Goal: Task Accomplishment & Management: Use online tool/utility

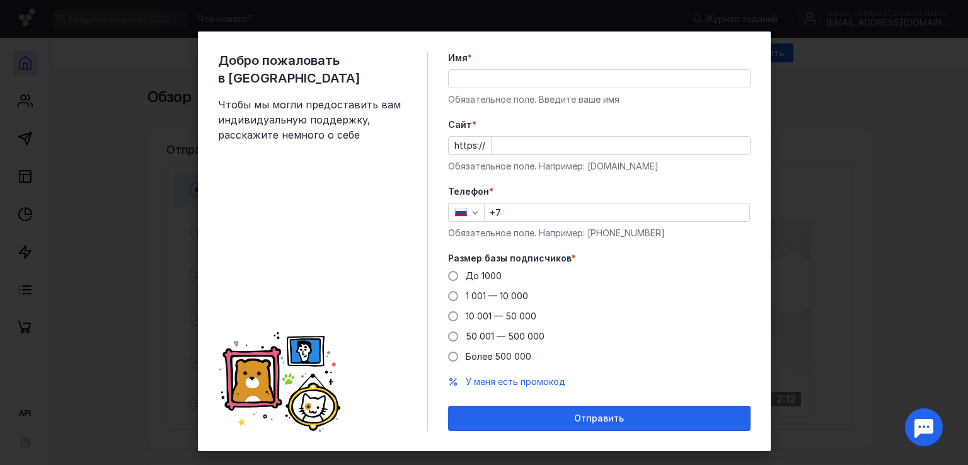
click at [517, 151] on input "Cайт *" at bounding box center [620, 146] width 258 height 18
paste input "[DOMAIN_NAME]"
type input "[DOMAIN_NAME]"
click at [505, 79] on input "Имя *" at bounding box center [599, 79] width 301 height 18
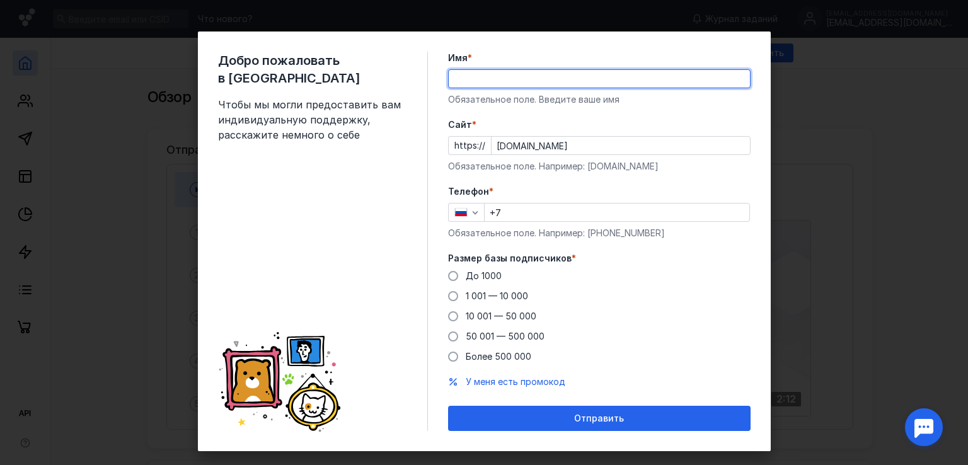
type input "F"
type input "[PERSON_NAME]"
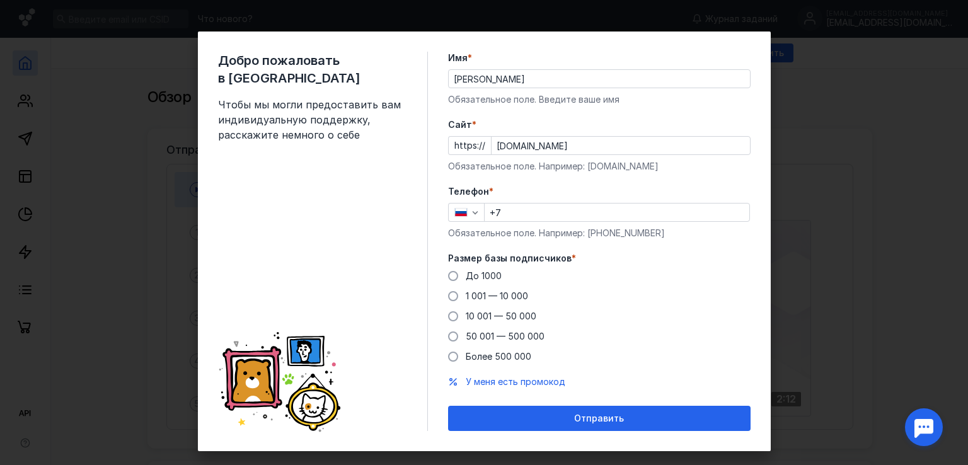
click at [522, 181] on form "Имя * [PERSON_NAME] поле. Введите ваше имя [PERSON_NAME] * https:// [DOMAIN_NAM…" at bounding box center [599, 241] width 302 height 379
click at [524, 215] on input "+7" at bounding box center [617, 213] width 265 height 18
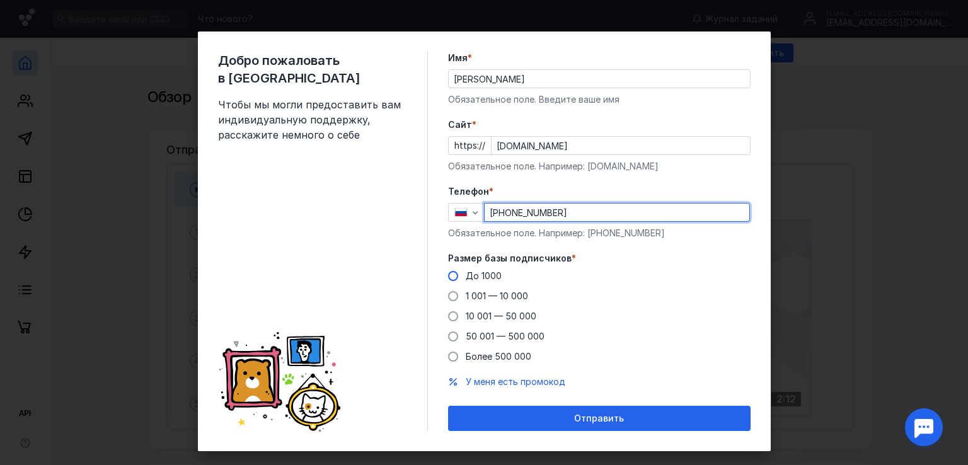
type input "[PHONE_NUMBER]"
click at [485, 275] on span "До 1000" at bounding box center [484, 275] width 36 height 11
click at [0, 0] on input "До 1000" at bounding box center [0, 0] width 0 height 0
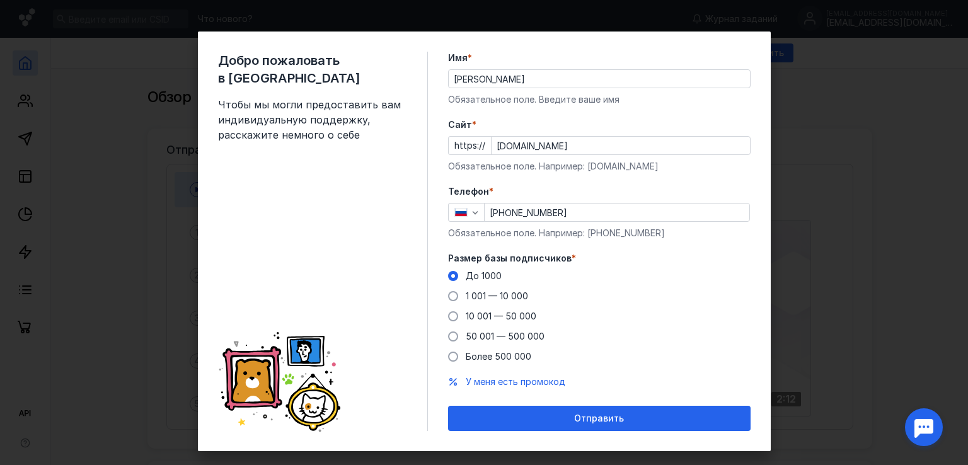
click at [605, 410] on div "Отправить" at bounding box center [599, 418] width 302 height 25
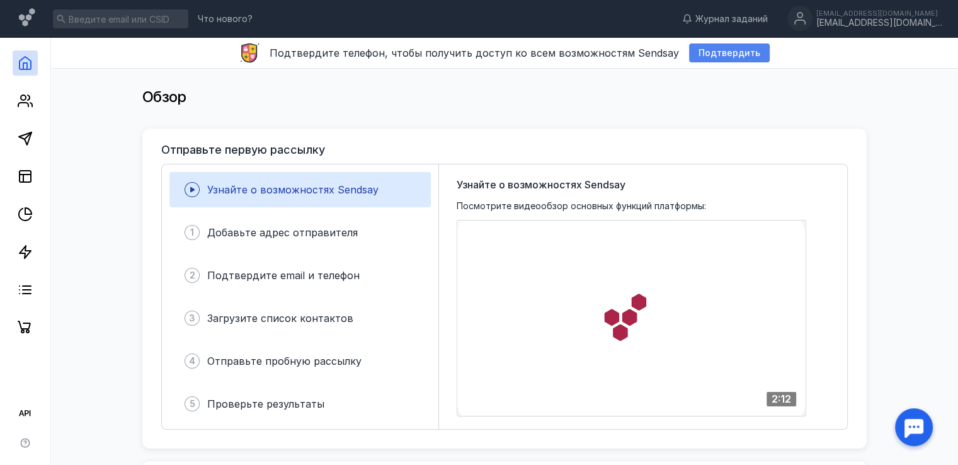
click at [718, 51] on span "Подтвердить" at bounding box center [730, 53] width 62 height 11
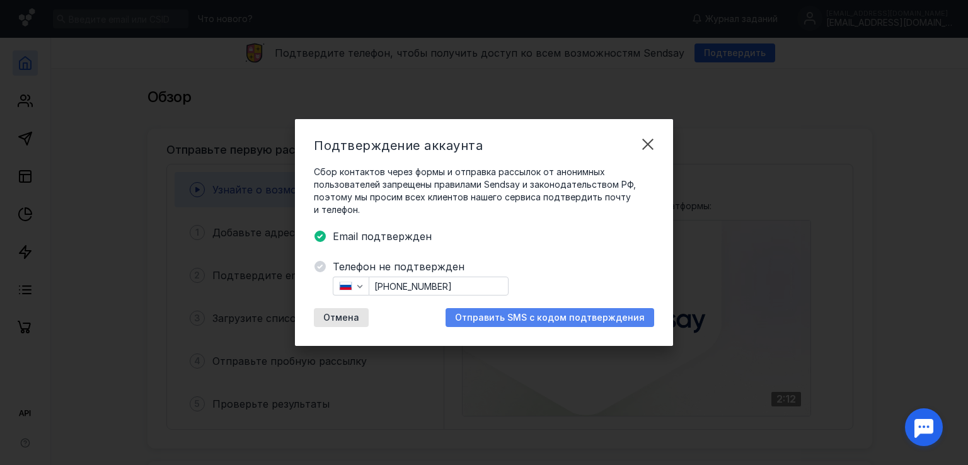
click at [532, 318] on span "Отправить SMS с кодом подтверждения" at bounding box center [550, 318] width 190 height 11
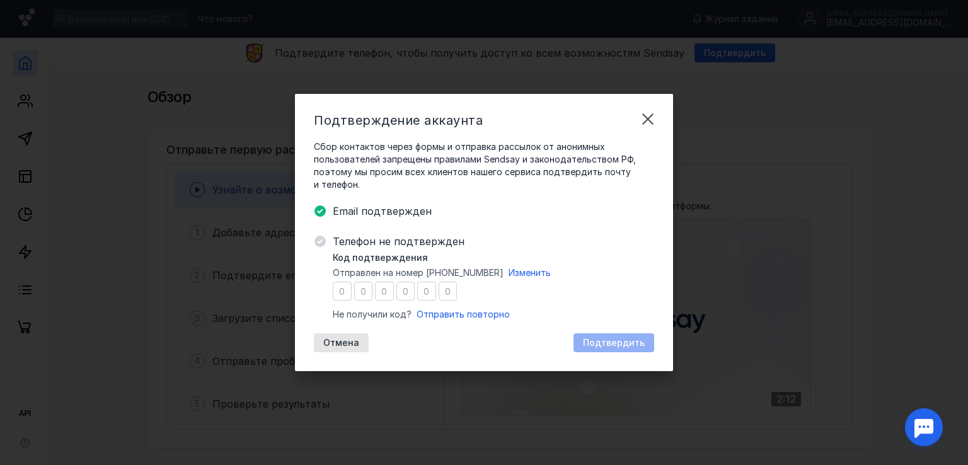
type input "3"
type input "4"
type input "6"
type input "5"
type input "9"
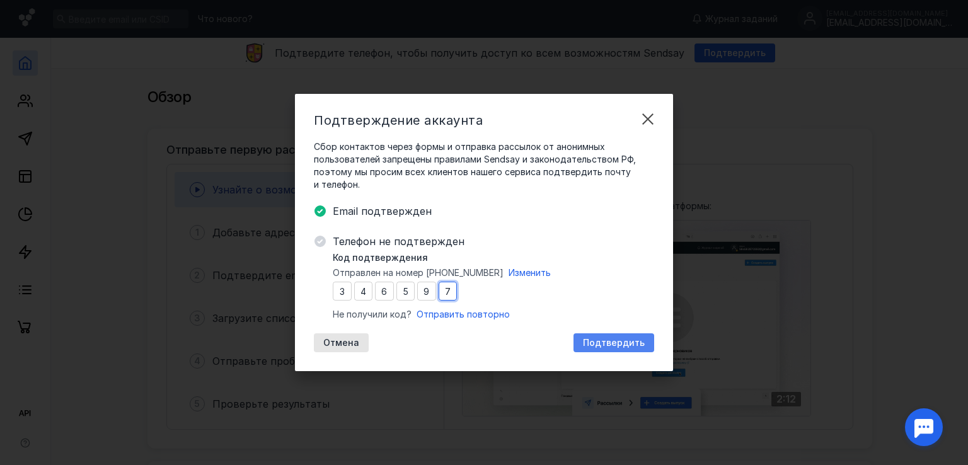
type input "7"
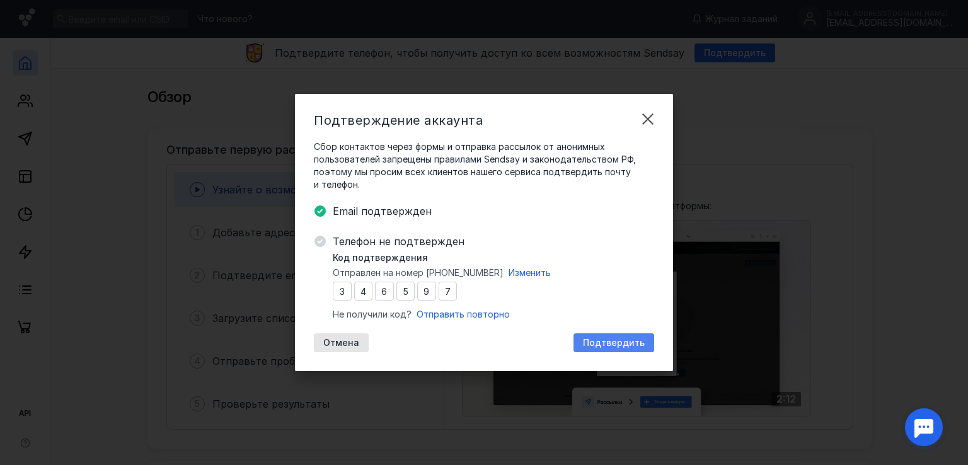
click at [610, 338] on span "Подтвердить" at bounding box center [614, 343] width 62 height 11
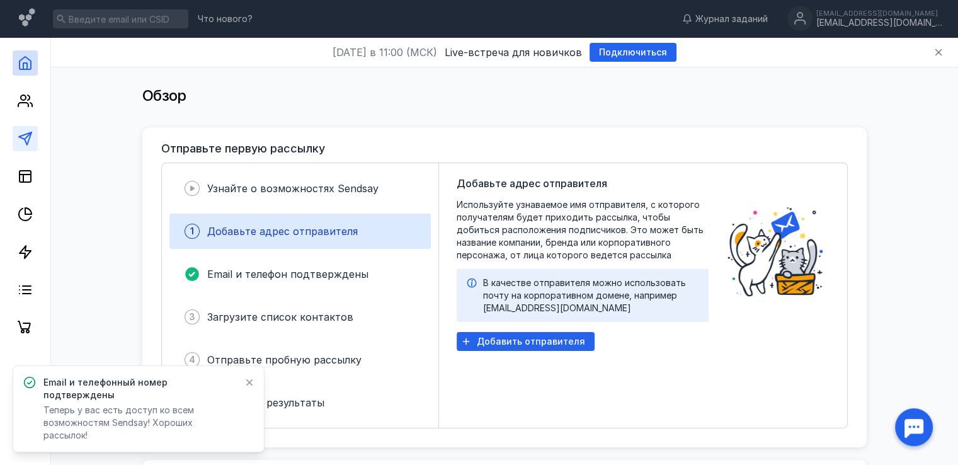
click at [35, 135] on link at bounding box center [25, 138] width 25 height 25
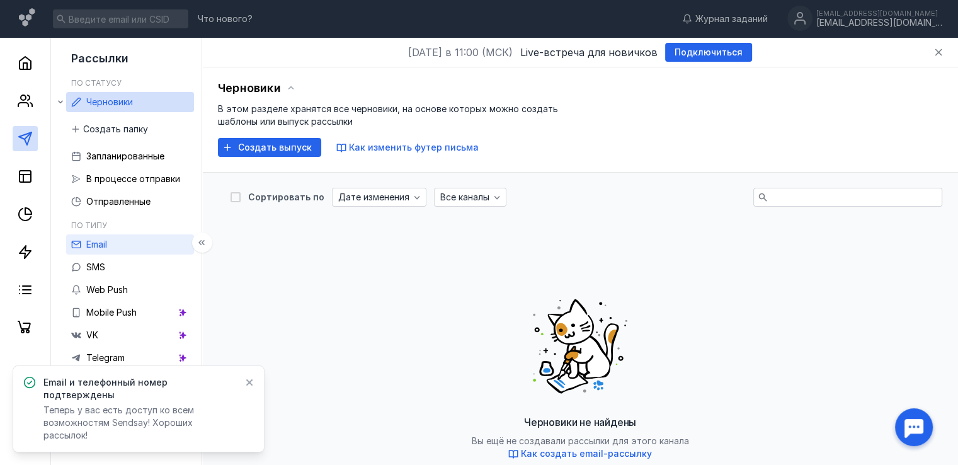
click at [134, 246] on link "Email" at bounding box center [130, 244] width 128 height 20
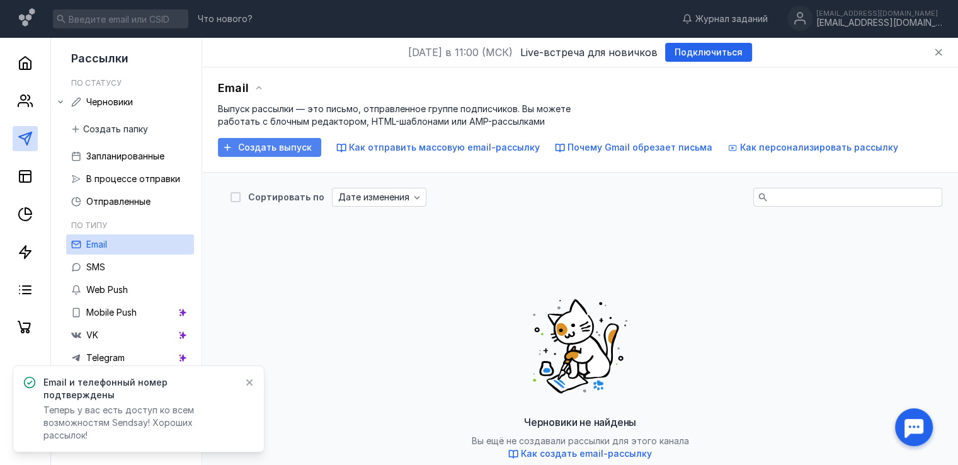
click at [249, 147] on span "Создать выпуск" at bounding box center [275, 147] width 74 height 11
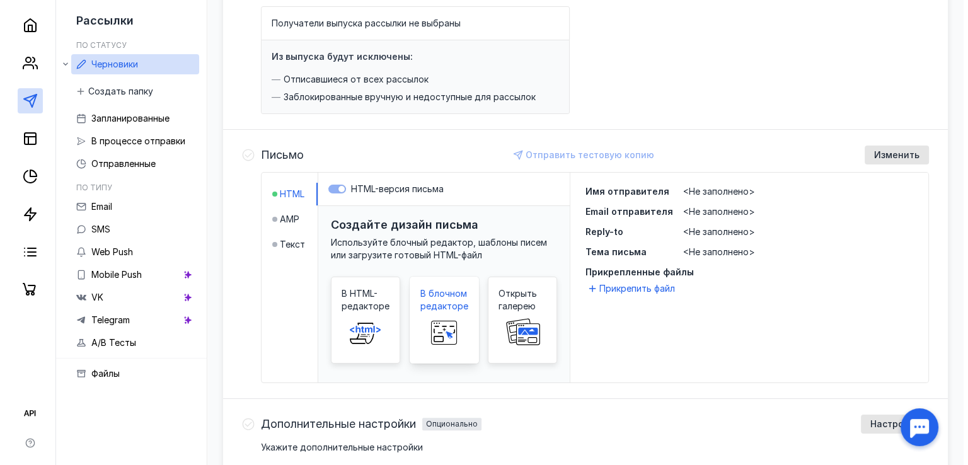
scroll to position [189, 0]
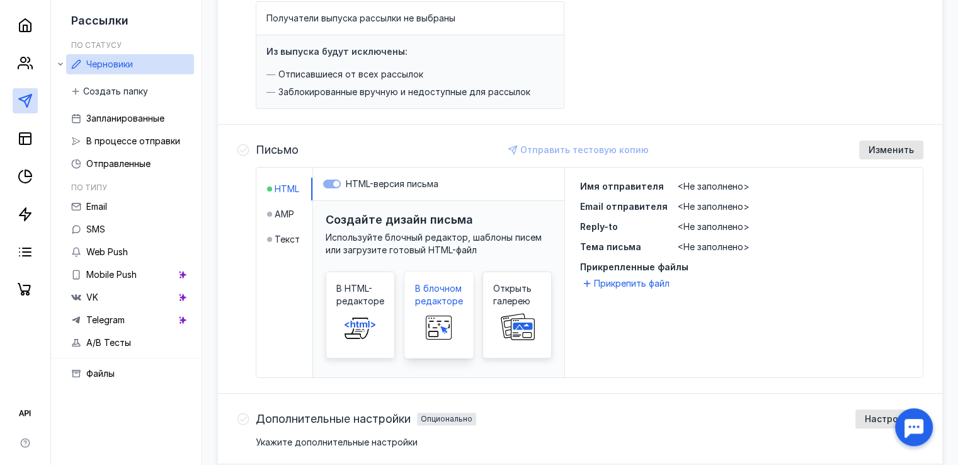
click at [434, 301] on span "В блочном редакторе" at bounding box center [439, 294] width 48 height 25
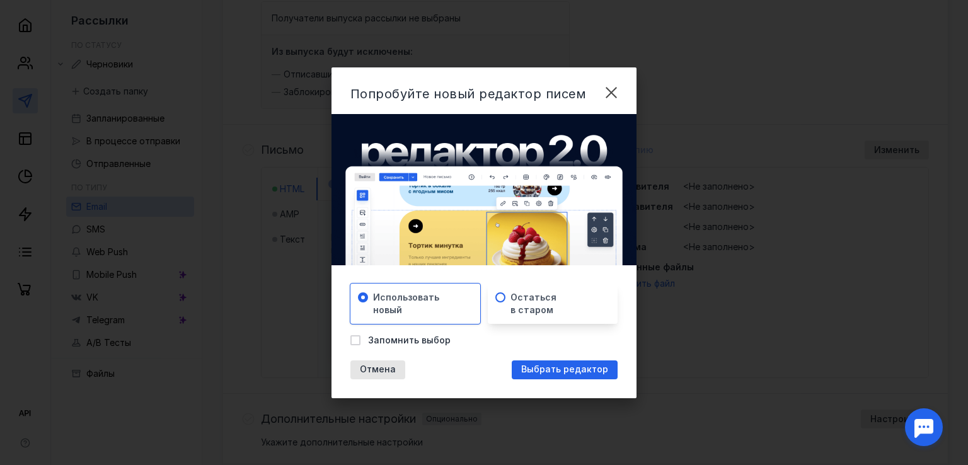
click at [558, 309] on div "Остаться в старом" at bounding box center [557, 303] width 95 height 25
click at [565, 371] on span "Выбрать редактор" at bounding box center [564, 369] width 87 height 11
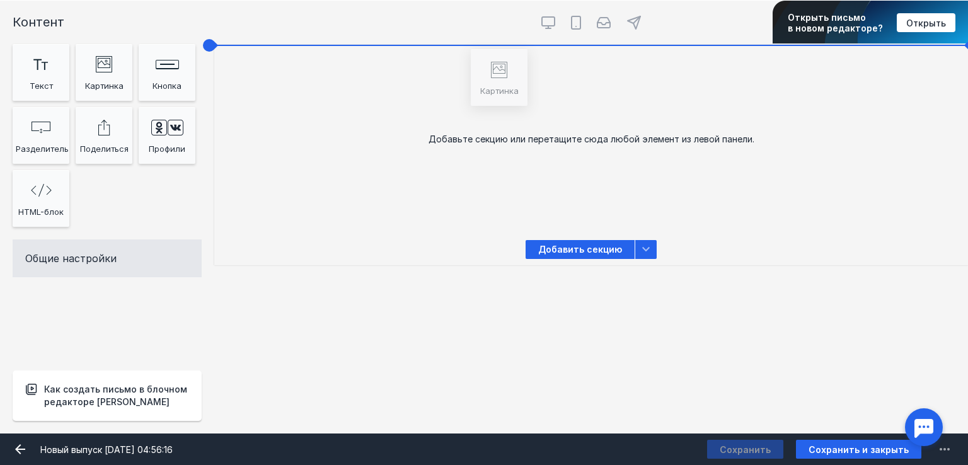
drag, startPoint x: 104, startPoint y: 76, endPoint x: 499, endPoint y: 84, distance: 395.1
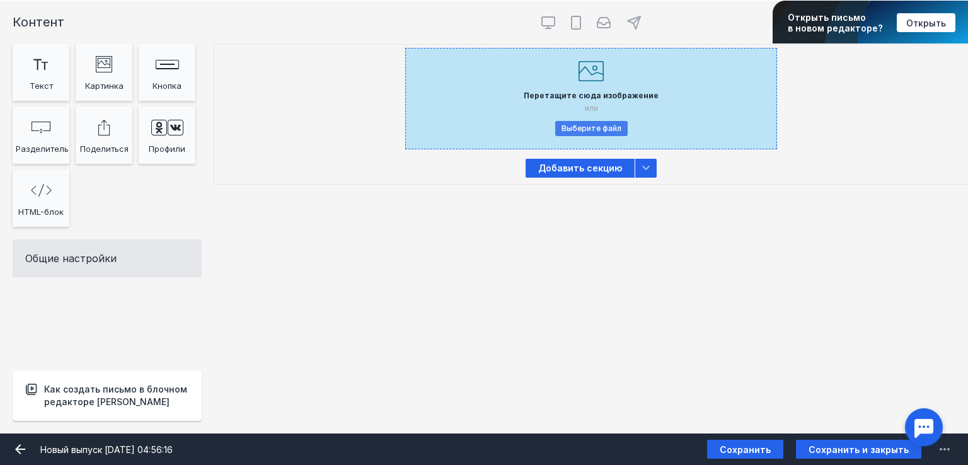
click at [593, 132] on button "Выберите файл" at bounding box center [591, 128] width 72 height 15
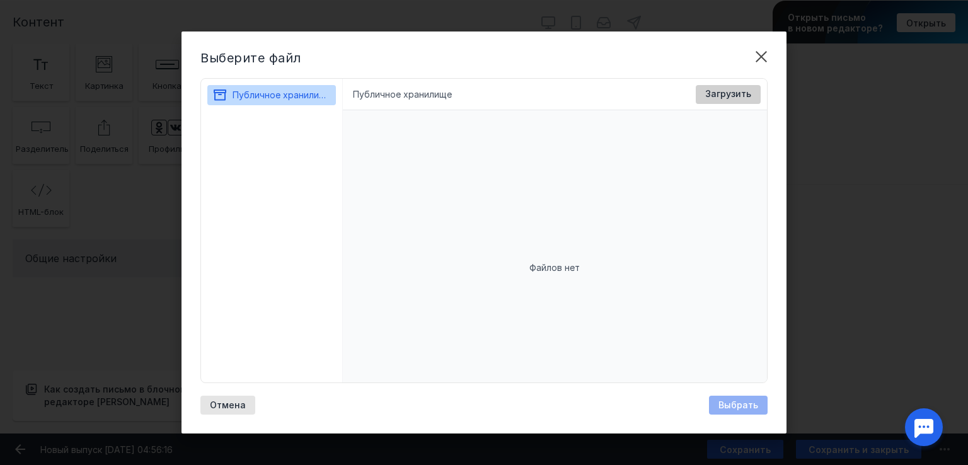
click at [744, 91] on span "Загрузить" at bounding box center [728, 94] width 46 height 11
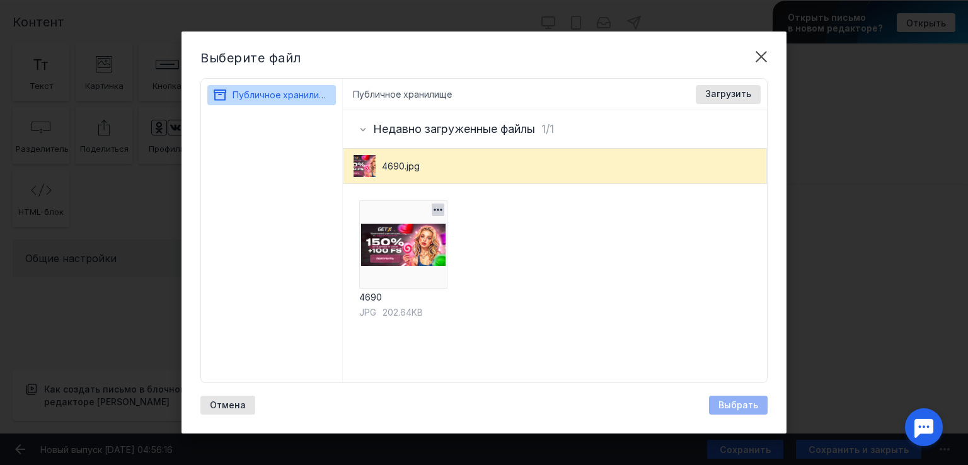
click at [413, 247] on img at bounding box center [403, 244] width 88 height 88
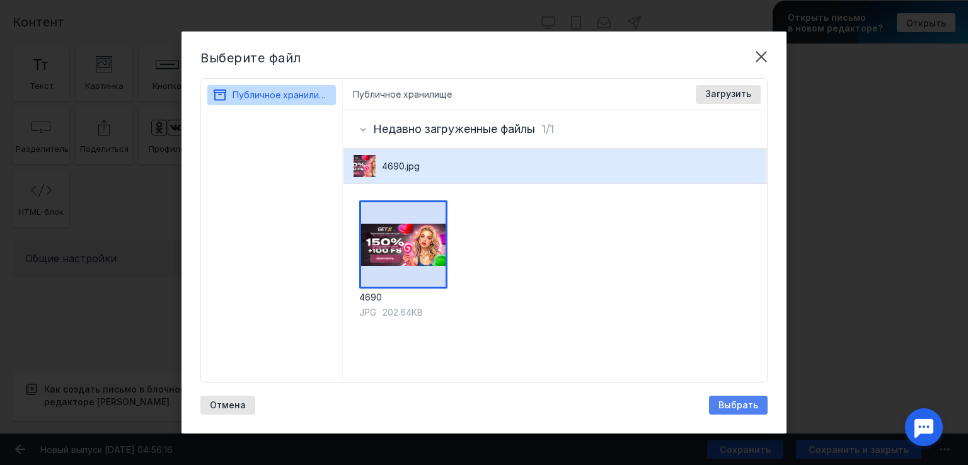
click at [746, 409] on span "Выбрать" at bounding box center [738, 405] width 40 height 11
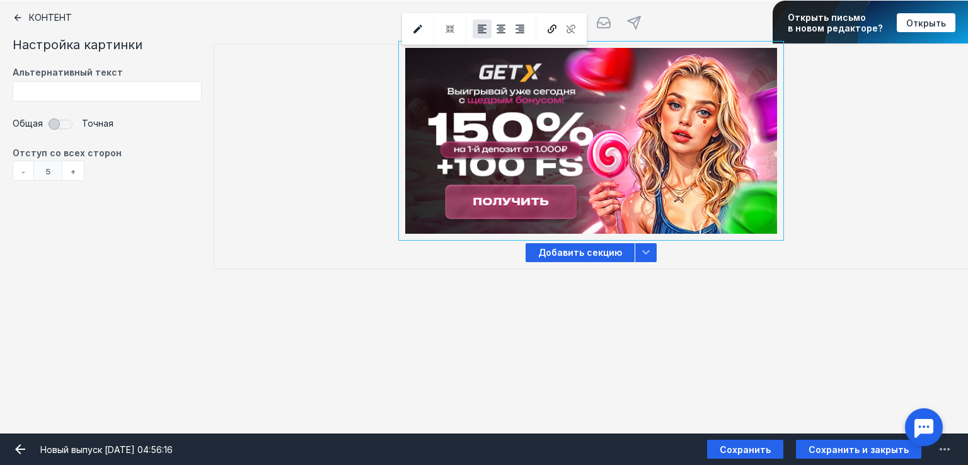
click at [18, 18] on icon at bounding box center [17, 17] width 7 height 7
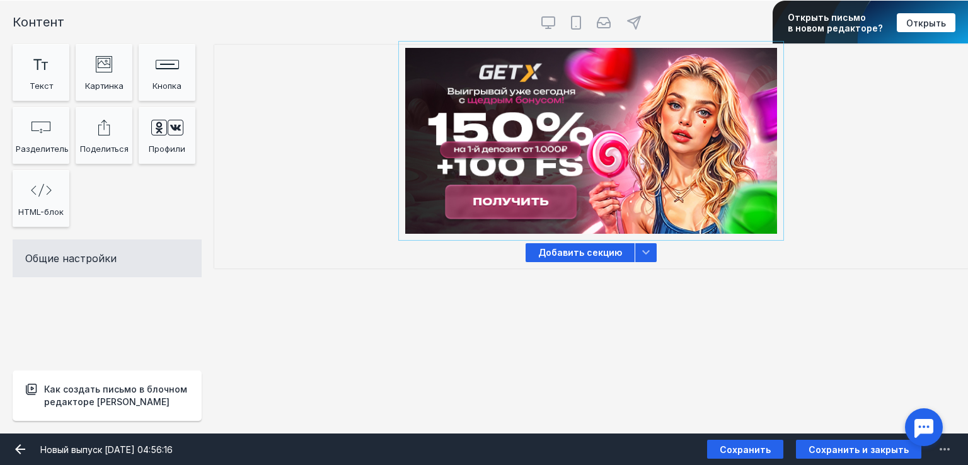
click at [576, 169] on input "Фоновое изображение" at bounding box center [591, 141] width 378 height 192
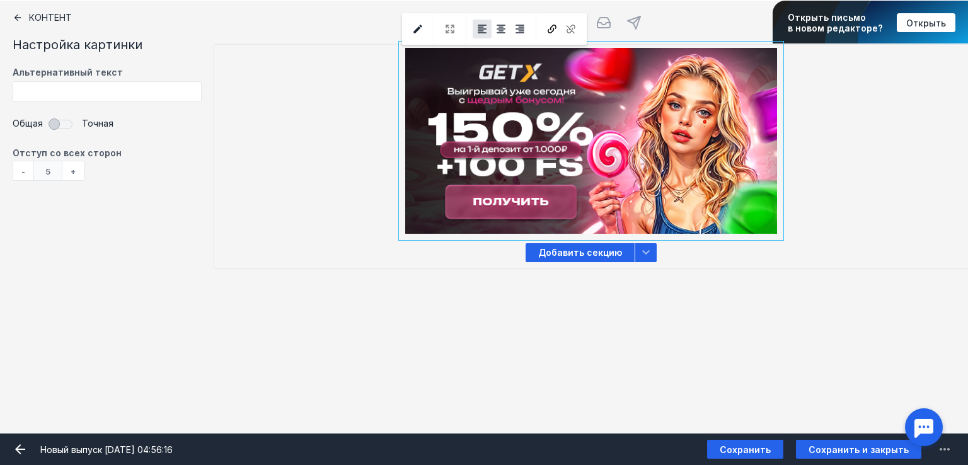
click at [27, 169] on div "-" at bounding box center [23, 171] width 21 height 20
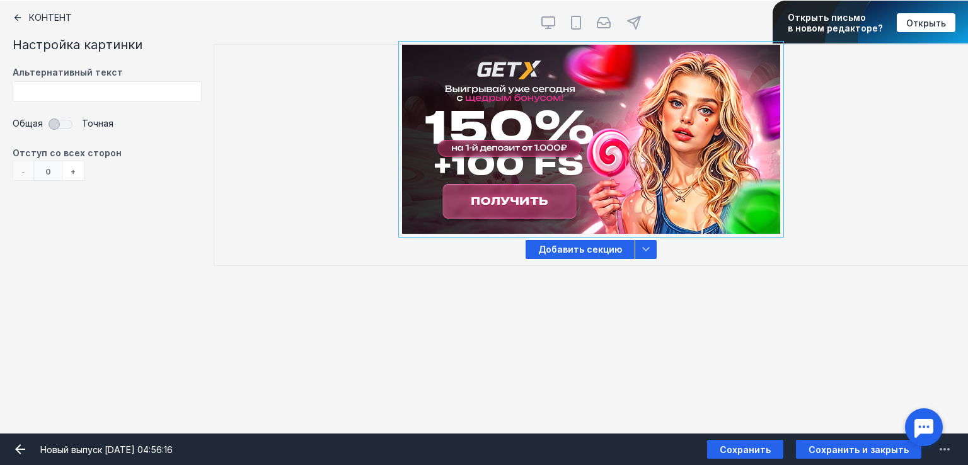
click at [18, 16] on icon at bounding box center [18, 18] width 10 height 10
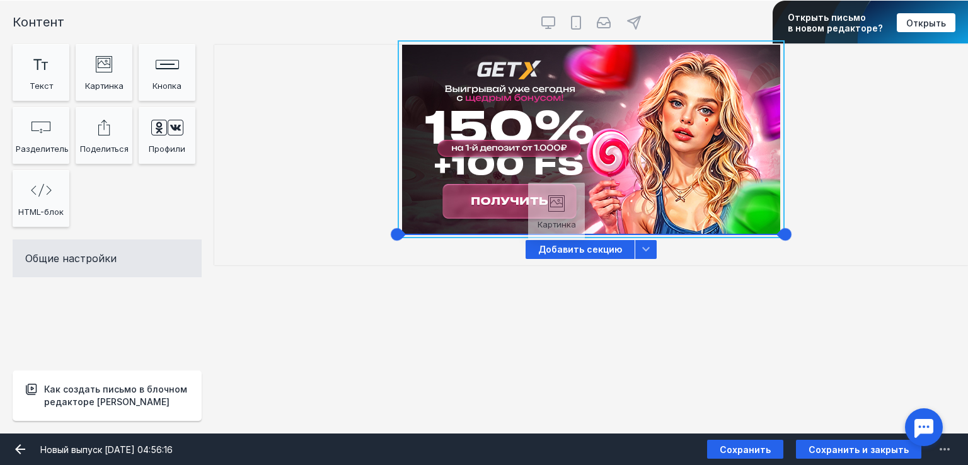
drag, startPoint x: 101, startPoint y: 74, endPoint x: 554, endPoint y: 215, distance: 473.9
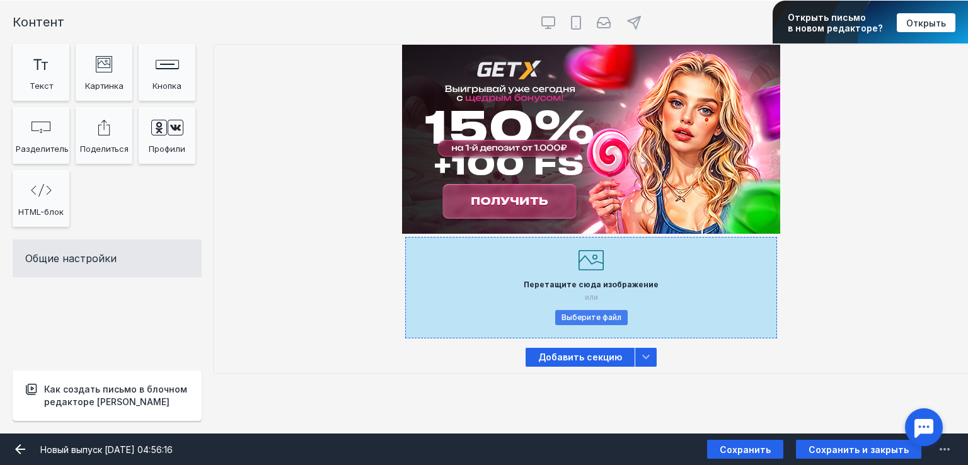
click at [573, 313] on button "Выберите файл" at bounding box center [591, 317] width 72 height 15
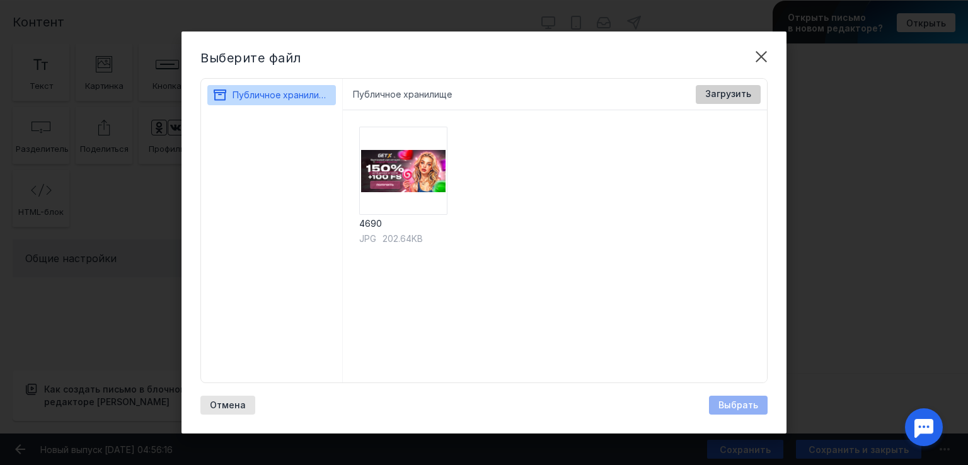
click at [715, 96] on span "Загрузить" at bounding box center [728, 94] width 46 height 11
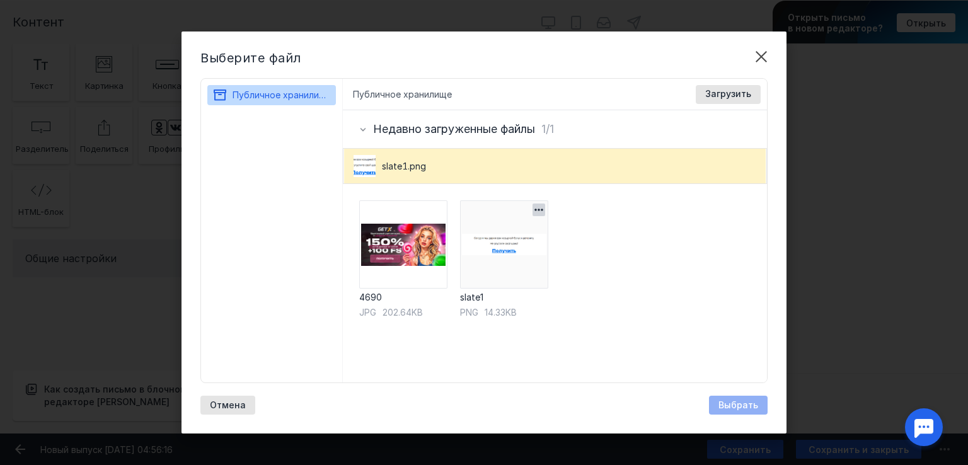
click at [491, 245] on img at bounding box center [504, 244] width 88 height 88
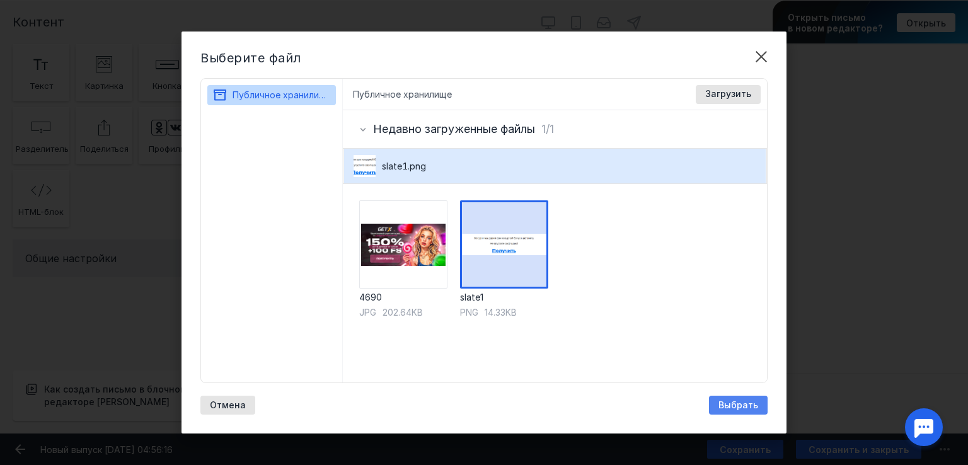
click at [745, 403] on span "Выбрать" at bounding box center [738, 405] width 40 height 11
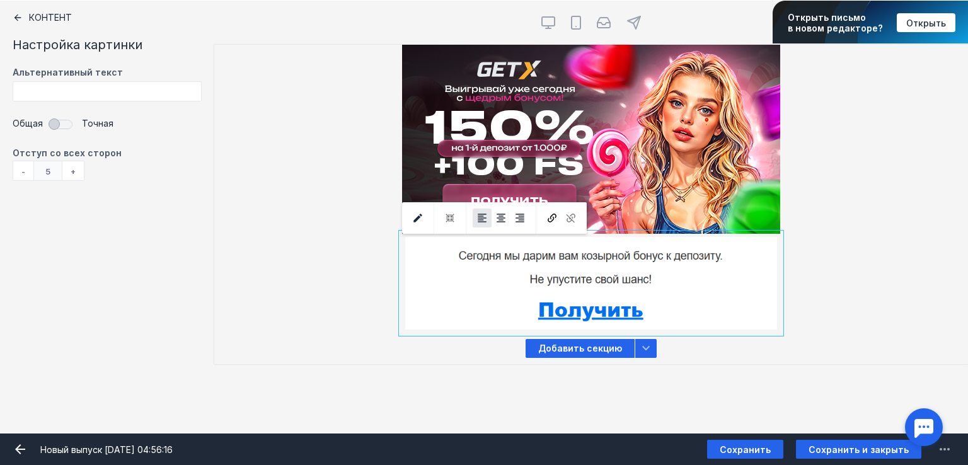
click at [852, 273] on div "[PERSON_NAME] видит эту секцию? Все получатели" at bounding box center [591, 189] width 754 height 288
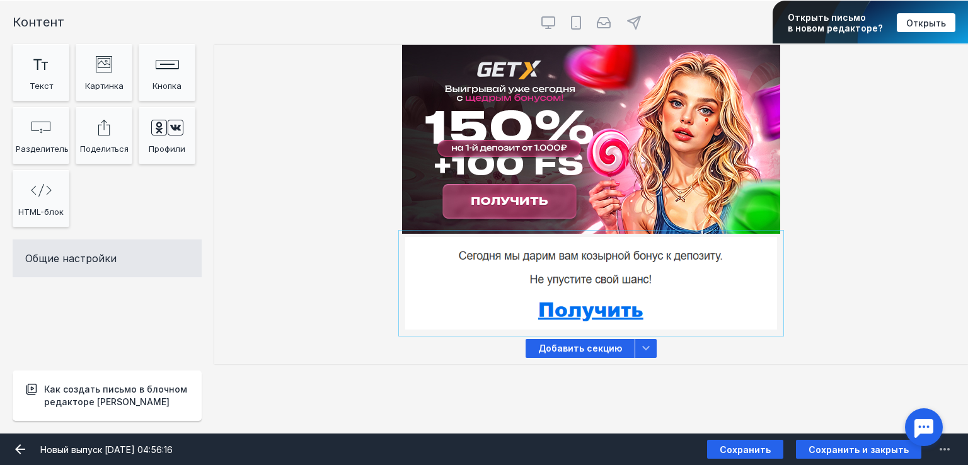
click at [665, 278] on input "file" at bounding box center [591, 283] width 378 height 99
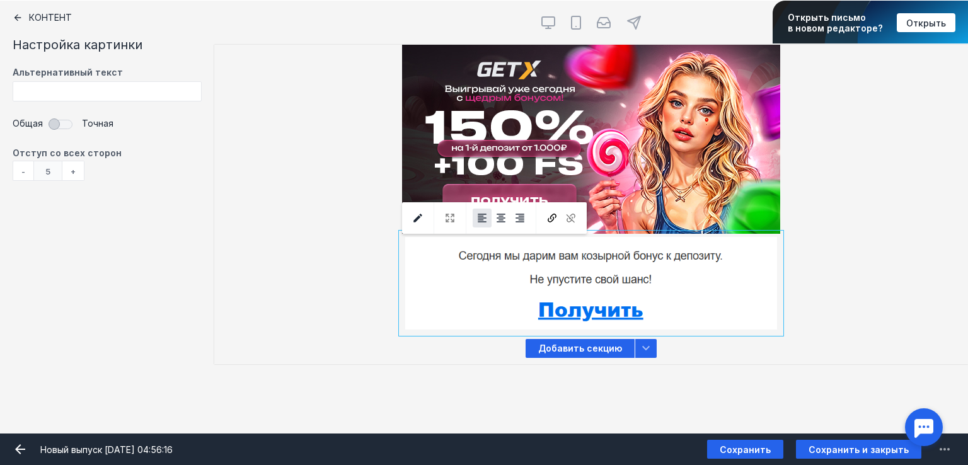
click at [24, 169] on div "-" at bounding box center [23, 171] width 21 height 20
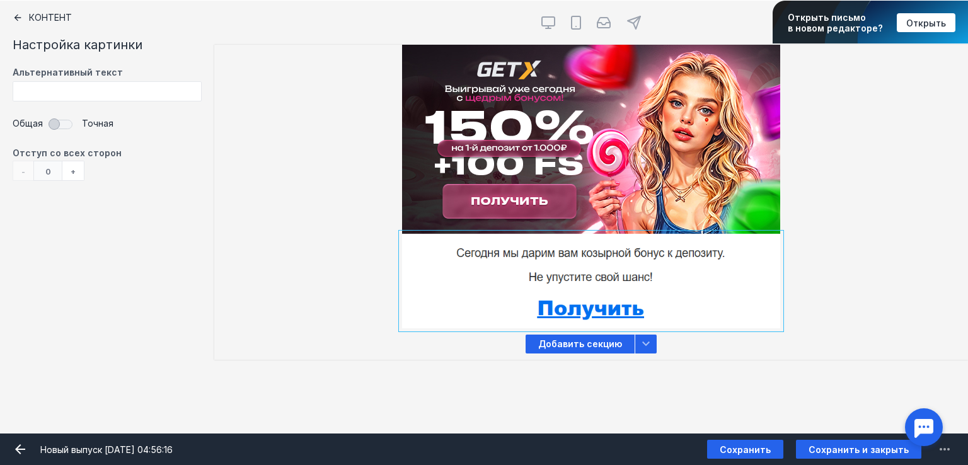
click at [875, 238] on div "[PERSON_NAME] видит эту секцию? Все получатели" at bounding box center [591, 187] width 754 height 284
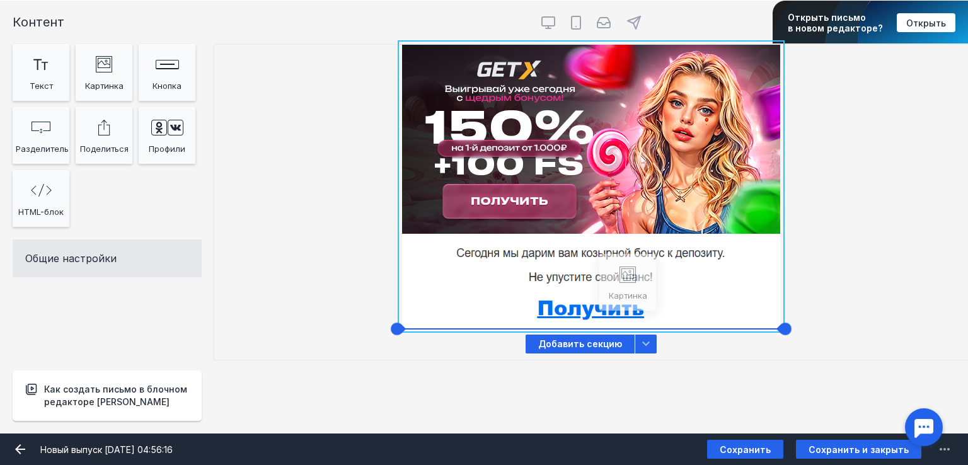
drag, startPoint x: 81, startPoint y: 81, endPoint x: 604, endPoint y: 293, distance: 565.0
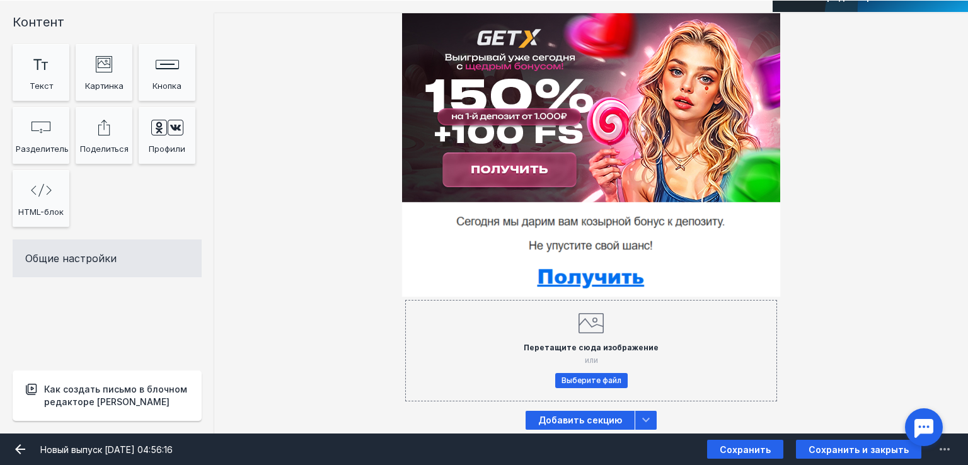
scroll to position [33, 0]
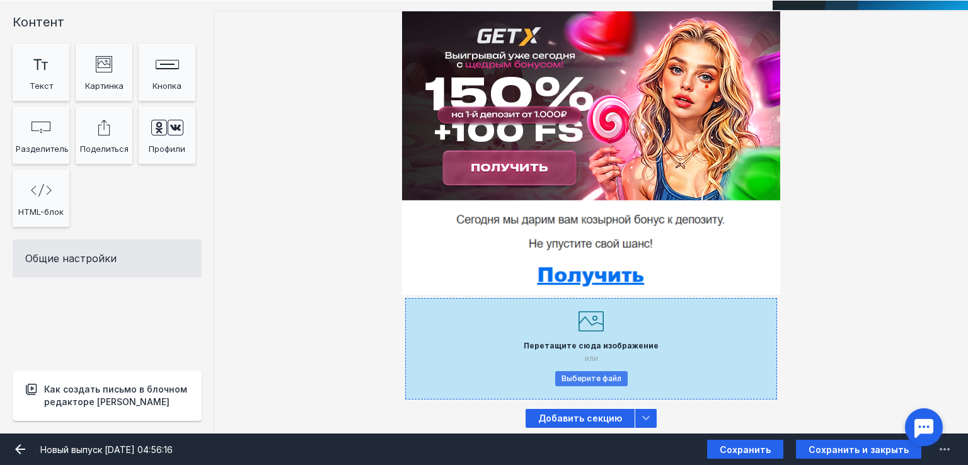
click at [607, 377] on button "Выберите файл" at bounding box center [591, 378] width 72 height 15
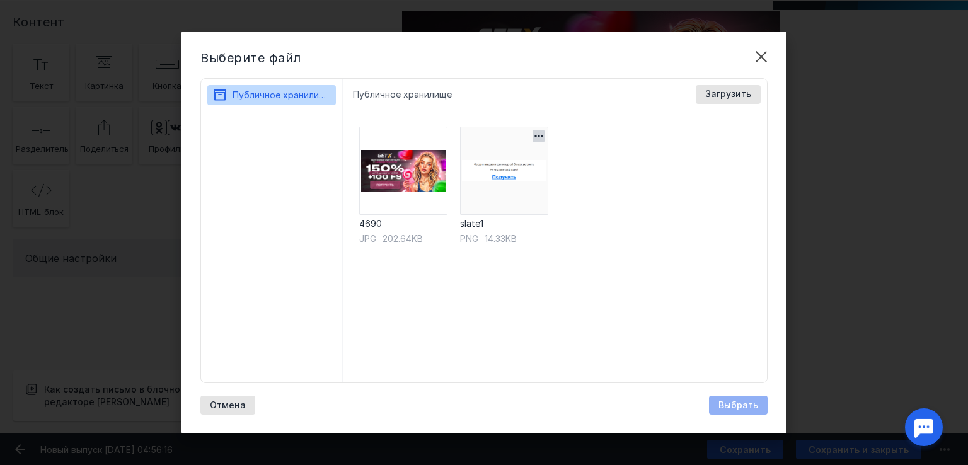
click at [502, 180] on img at bounding box center [504, 171] width 88 height 88
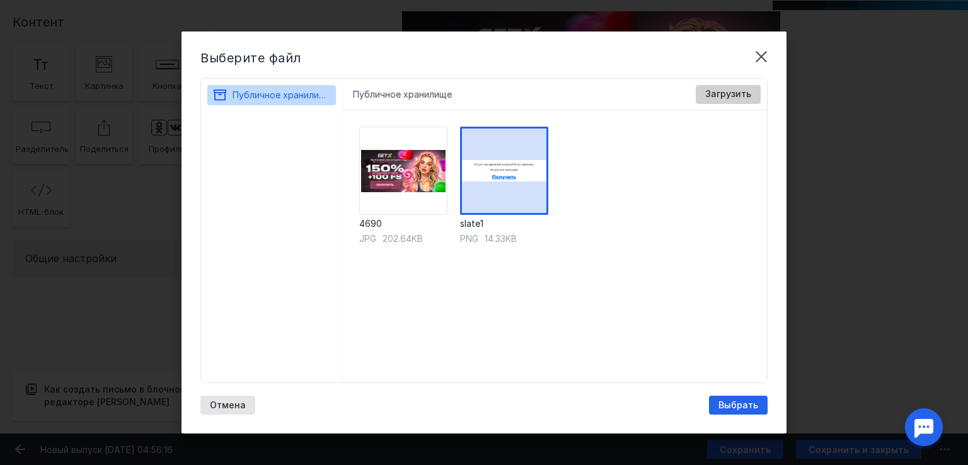
click at [728, 96] on span "Загрузить" at bounding box center [728, 94] width 46 height 11
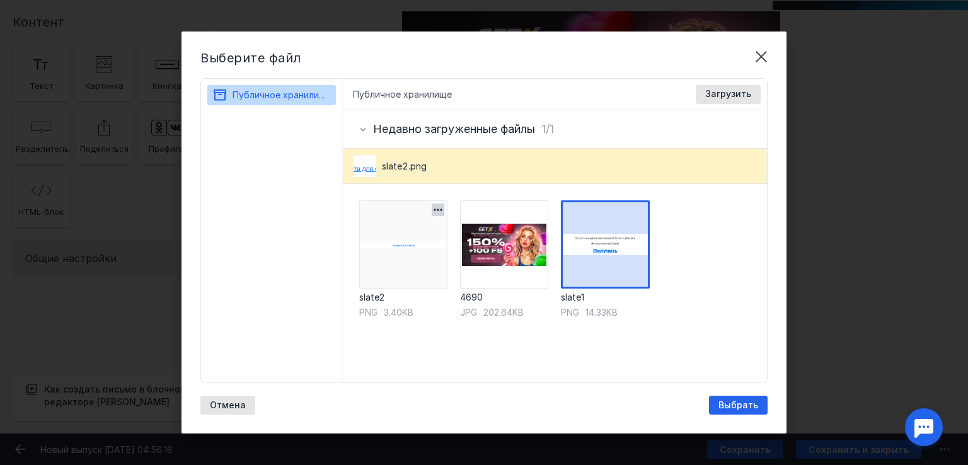
click at [396, 240] on img at bounding box center [403, 244] width 88 height 88
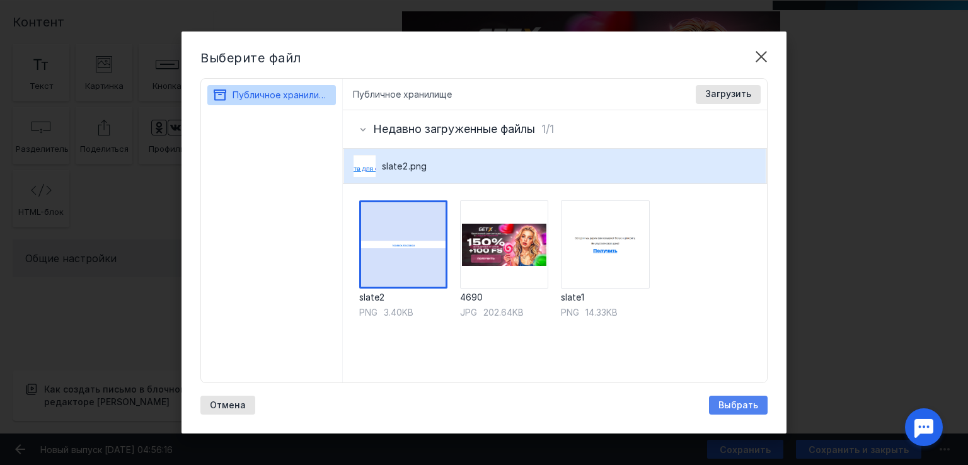
click at [723, 401] on span "Выбрать" at bounding box center [738, 405] width 40 height 11
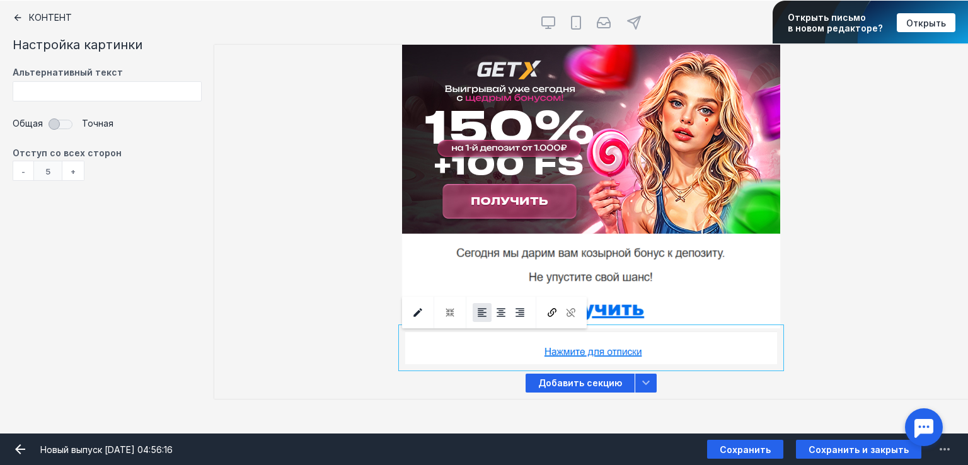
click at [859, 276] on div "[PERSON_NAME] видит эту секцию? Все получатели" at bounding box center [591, 206] width 754 height 323
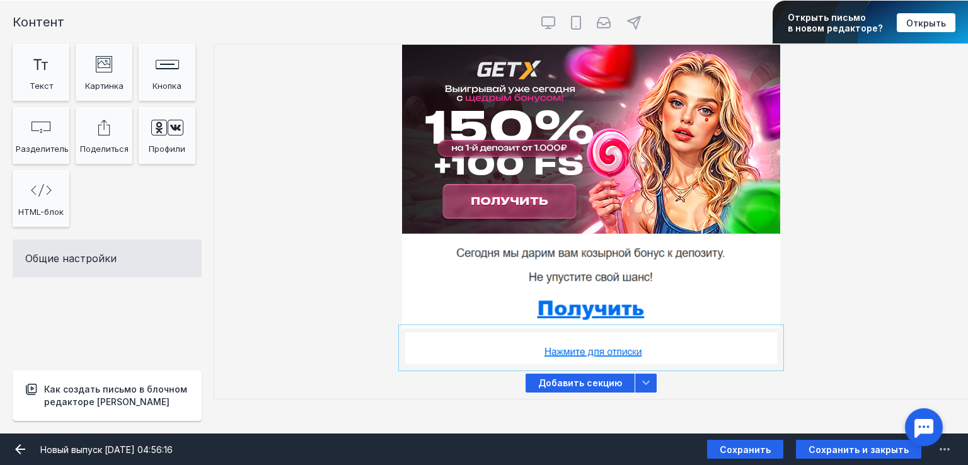
click at [709, 341] on input "file" at bounding box center [591, 347] width 378 height 39
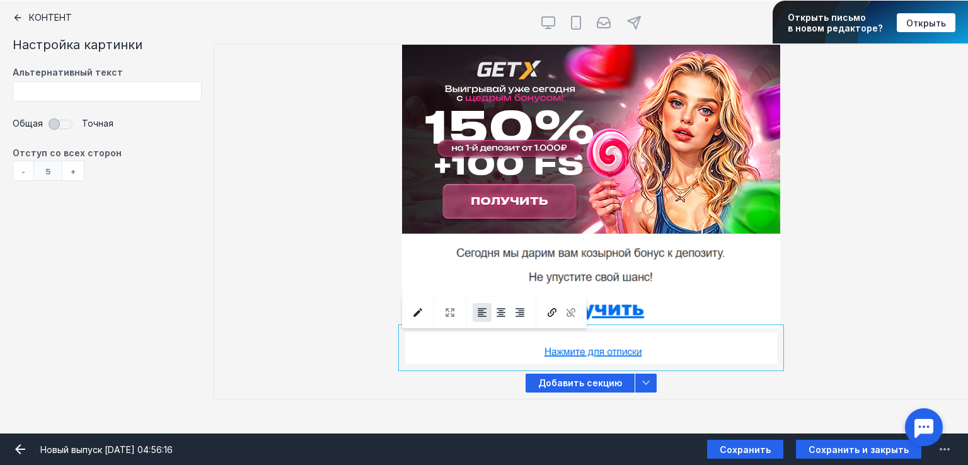
click at [25, 173] on div "-" at bounding box center [23, 171] width 21 height 20
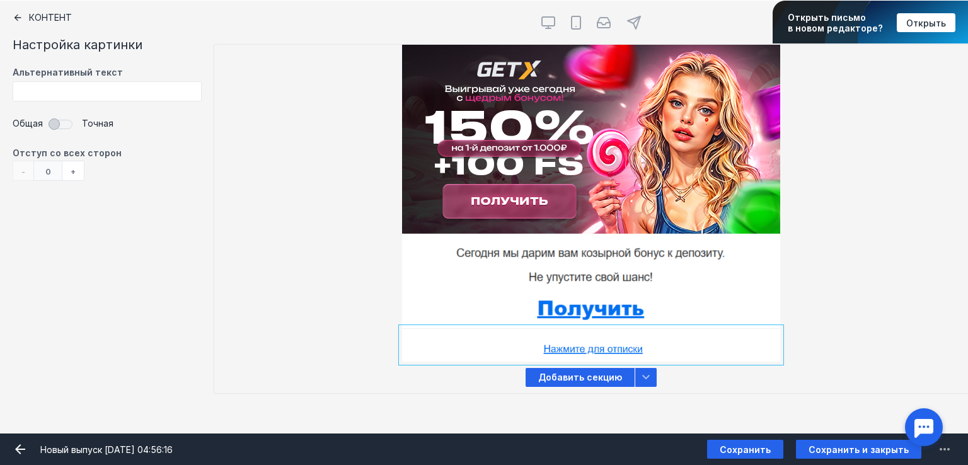
click at [886, 218] on div "[PERSON_NAME] видит эту секцию? Все получатели" at bounding box center [591, 203] width 754 height 317
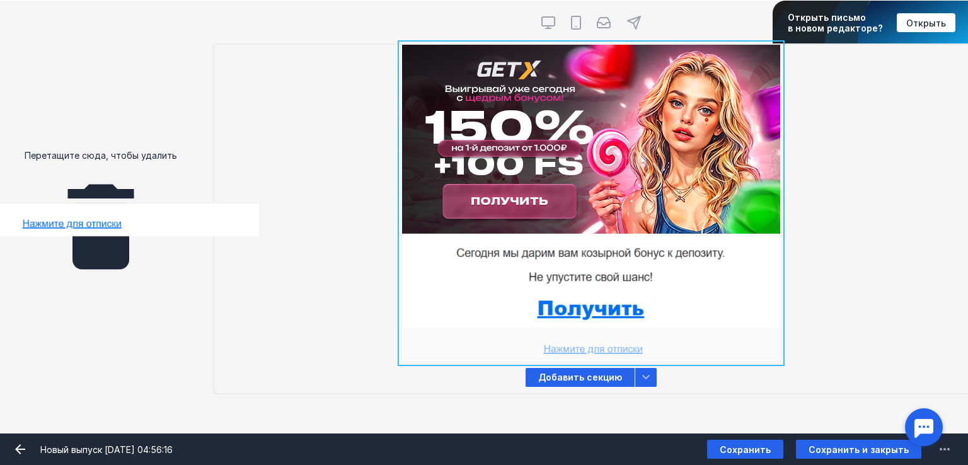
drag, startPoint x: 661, startPoint y: 343, endPoint x: 140, endPoint y: 218, distance: 535.9
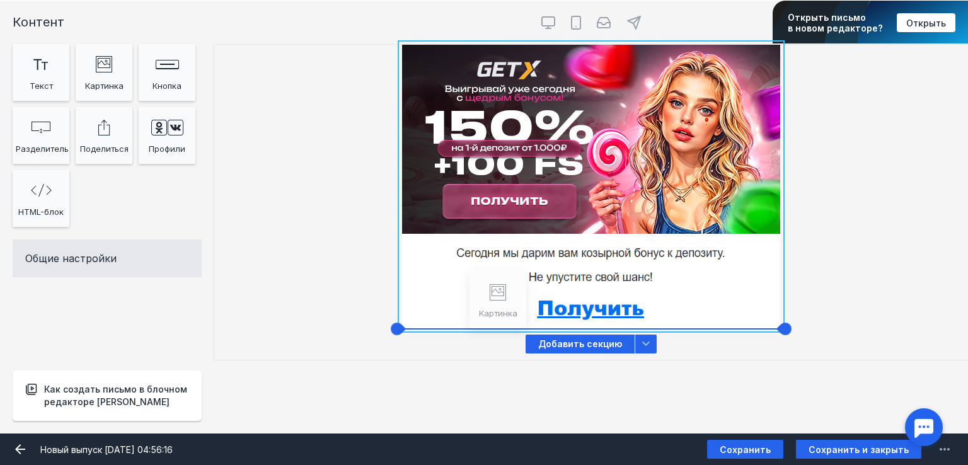
drag, startPoint x: 95, startPoint y: 78, endPoint x: 489, endPoint y: 308, distance: 456.0
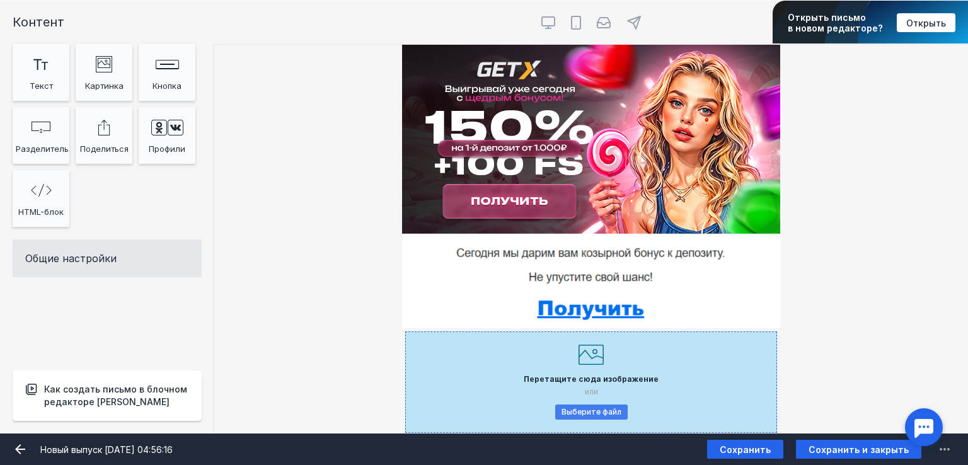
click at [573, 407] on button "Выберите файл" at bounding box center [591, 411] width 72 height 15
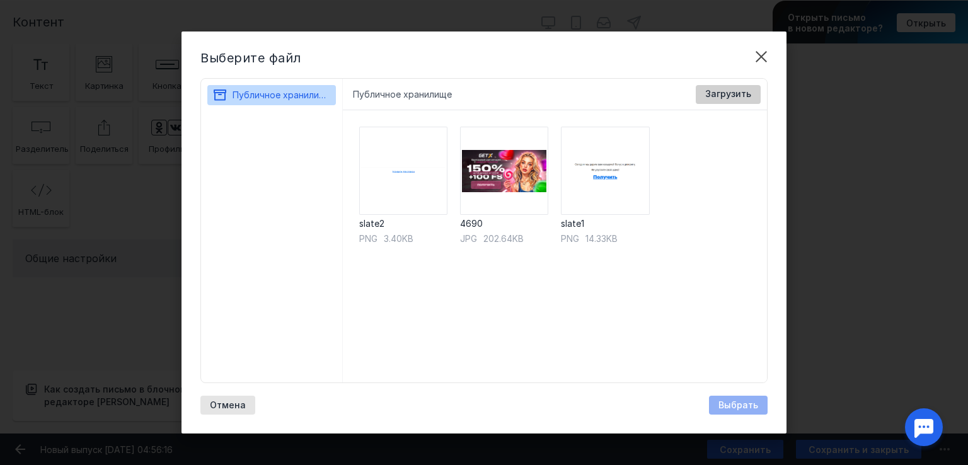
click at [725, 95] on span "Загрузить" at bounding box center [728, 94] width 46 height 11
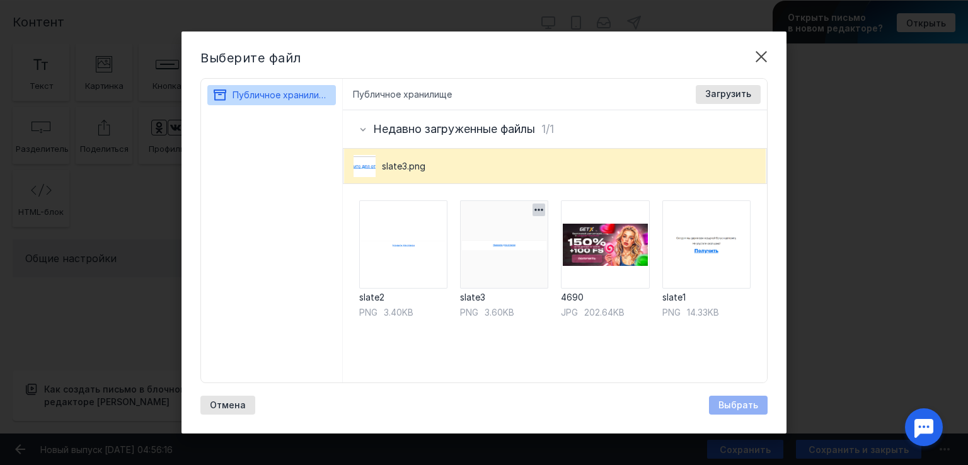
click at [485, 255] on img at bounding box center [504, 244] width 88 height 88
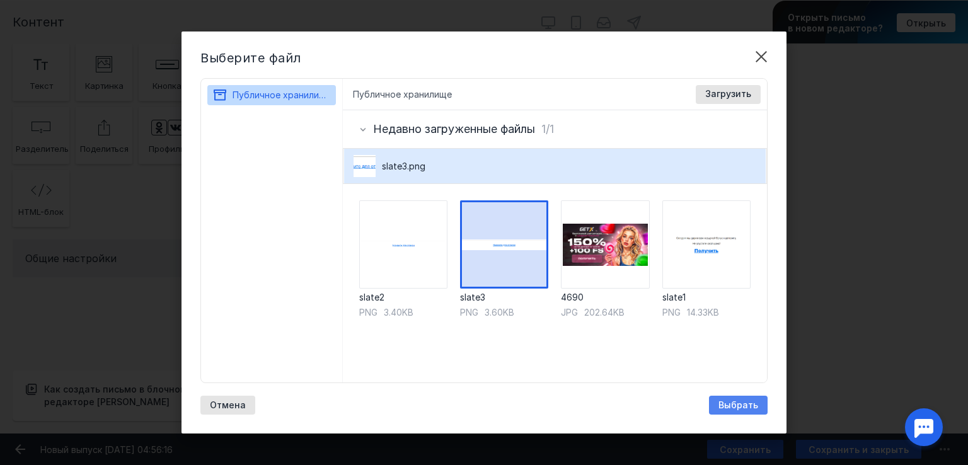
click at [728, 403] on span "Выбрать" at bounding box center [738, 405] width 40 height 11
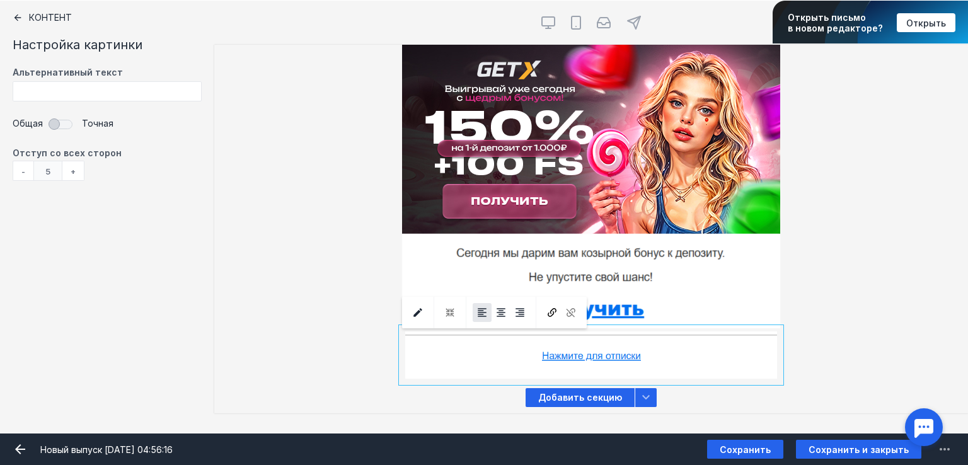
click at [16, 168] on div "-" at bounding box center [23, 171] width 21 height 20
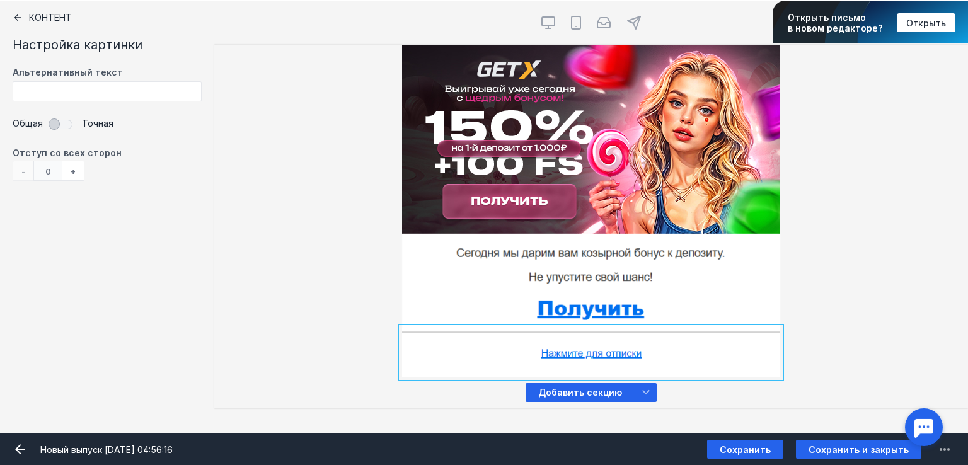
click at [864, 203] on div "[PERSON_NAME] видит эту секцию? Все получатели" at bounding box center [591, 211] width 754 height 332
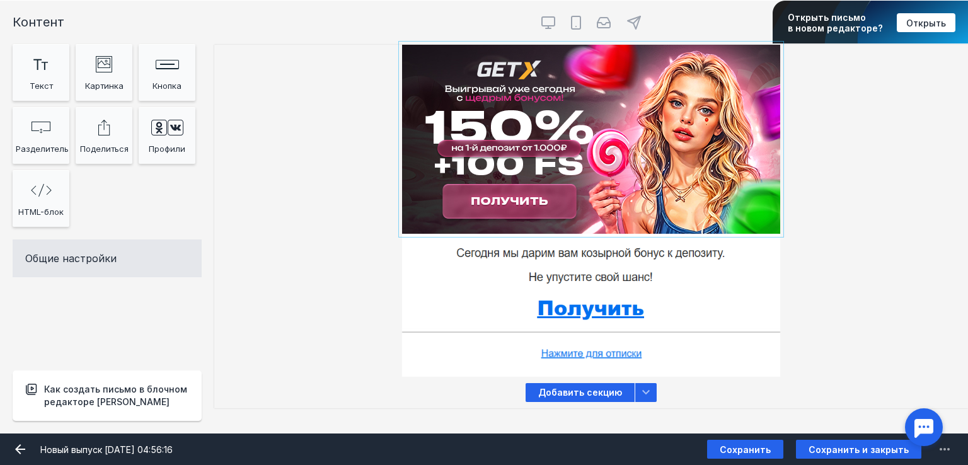
click at [604, 134] on input "Фоновое изображение" at bounding box center [591, 139] width 378 height 189
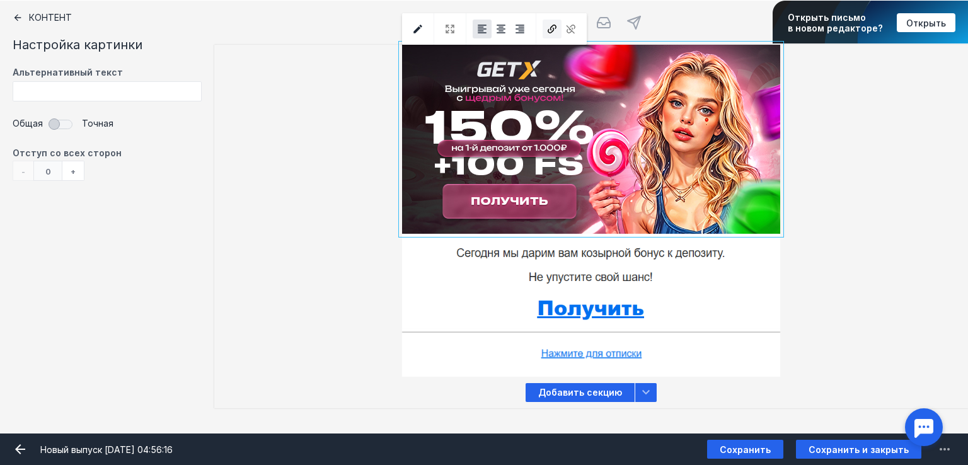
click at [553, 29] on icon at bounding box center [552, 29] width 9 height 9
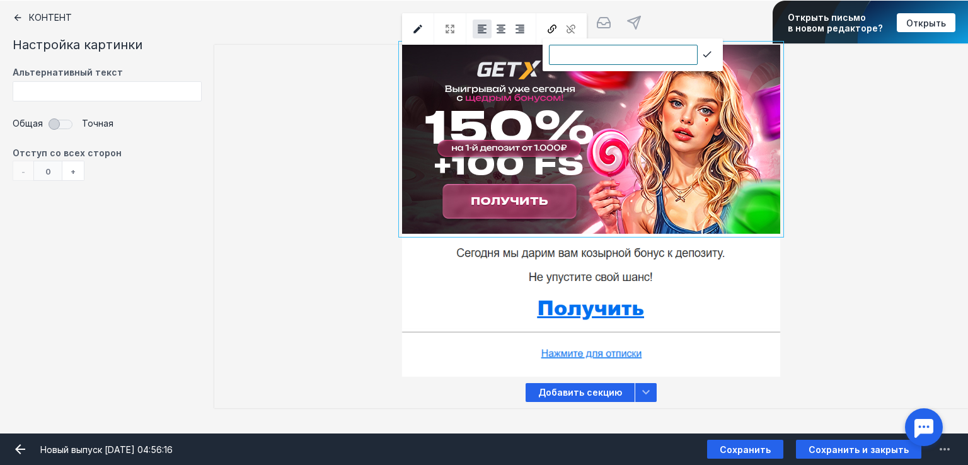
click at [605, 59] on input "text" at bounding box center [623, 55] width 149 height 20
type input "[URL][DOMAIN_NAME]"
click at [701, 55] on icon at bounding box center [706, 54] width 11 height 11
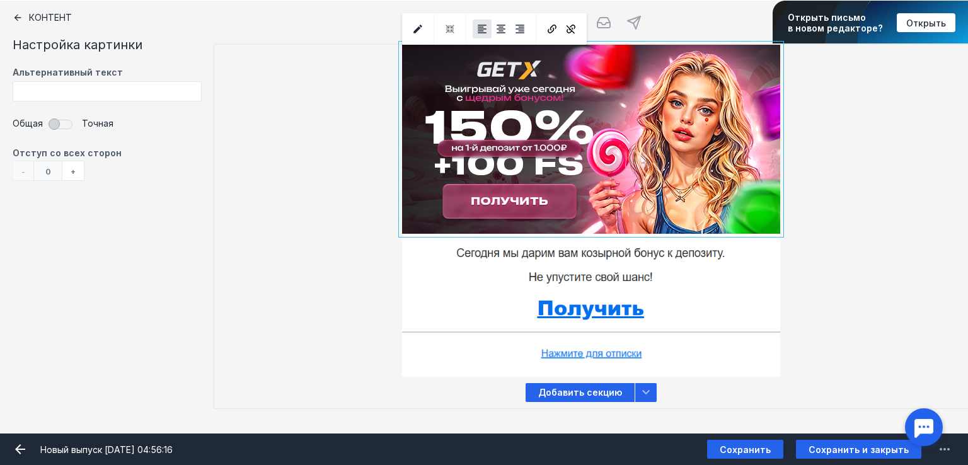
click at [608, 265] on input "Фоновое изображение" at bounding box center [591, 281] width 378 height 95
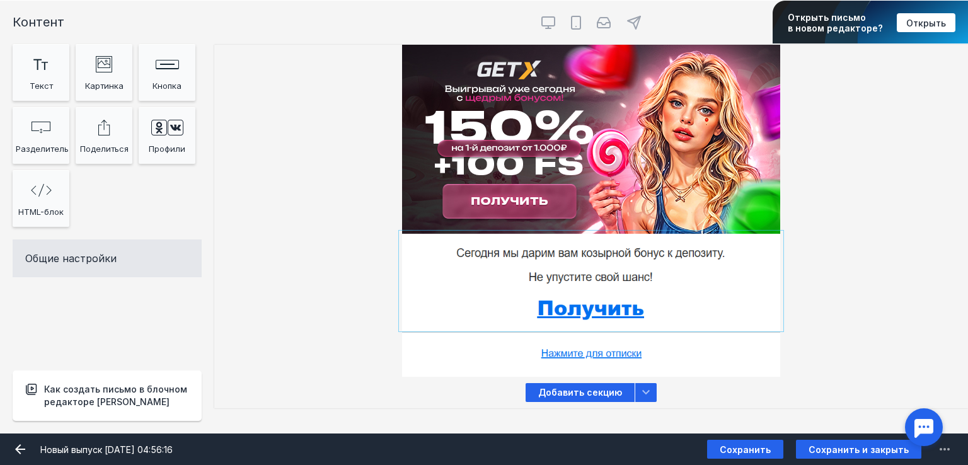
click at [577, 288] on input "Фоновое изображение" at bounding box center [591, 281] width 378 height 95
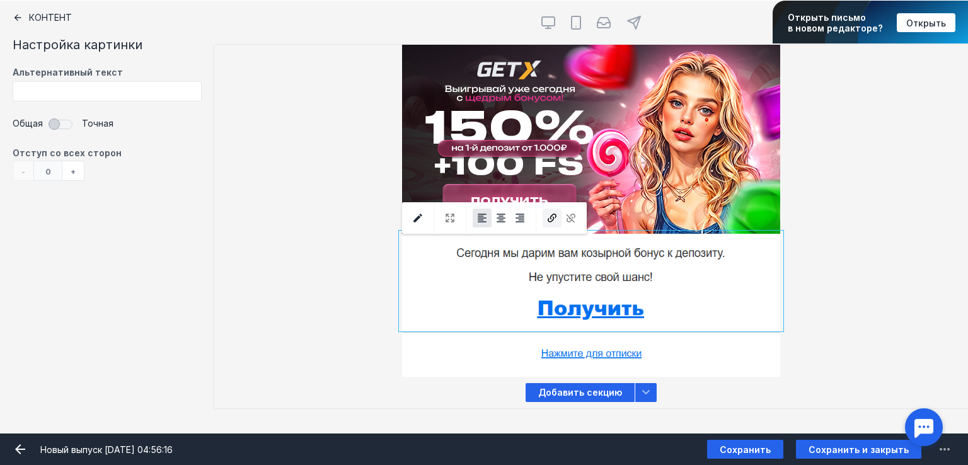
click at [551, 217] on icon at bounding box center [551, 217] width 11 height 11
click at [638, 244] on input "text" at bounding box center [623, 244] width 149 height 20
paste input "[URL][DOMAIN_NAME]"
type input "[URL][DOMAIN_NAME]"
click at [701, 240] on icon at bounding box center [706, 243] width 11 height 11
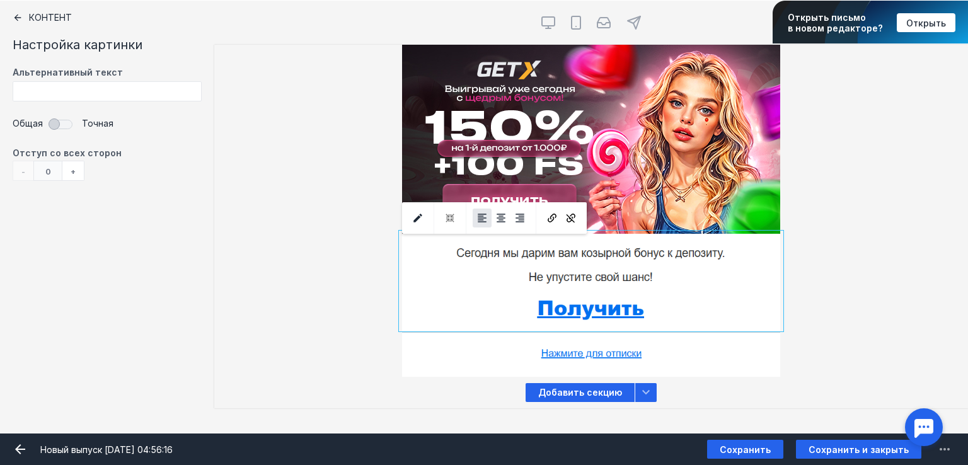
click at [628, 352] on input "file" at bounding box center [591, 352] width 378 height 49
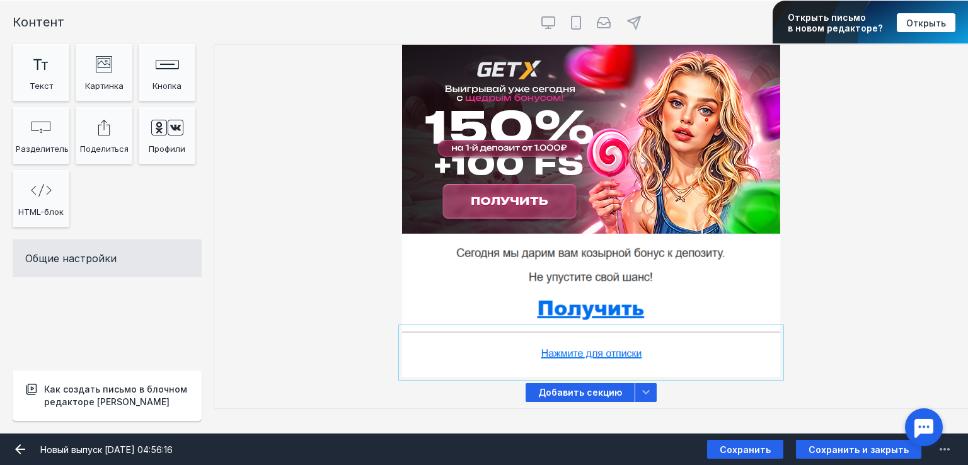
click at [622, 349] on input "Фоновое изображение" at bounding box center [591, 352] width 378 height 49
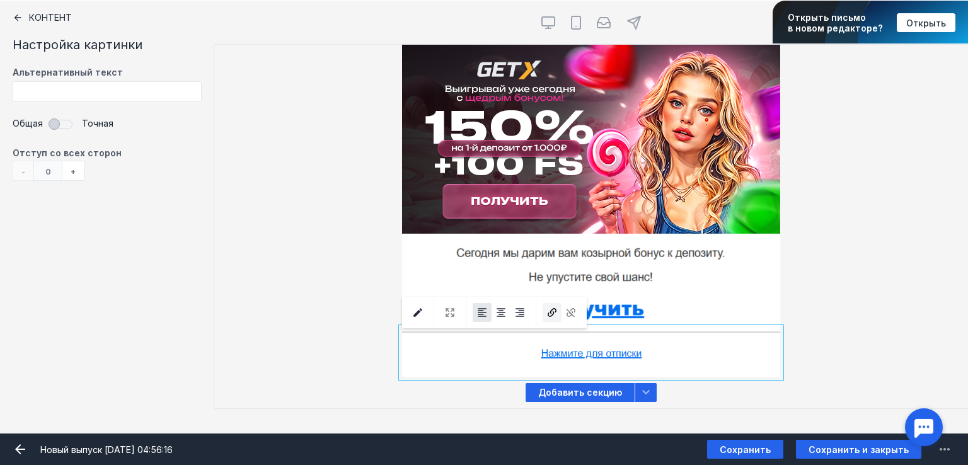
click at [547, 308] on icon at bounding box center [551, 312] width 11 height 11
click at [656, 333] on input "text" at bounding box center [623, 338] width 149 height 20
paste input "[URL][DOMAIN_NAME]"
type input "[URL][DOMAIN_NAME]"
click at [700, 333] on span at bounding box center [706, 337] width 19 height 19
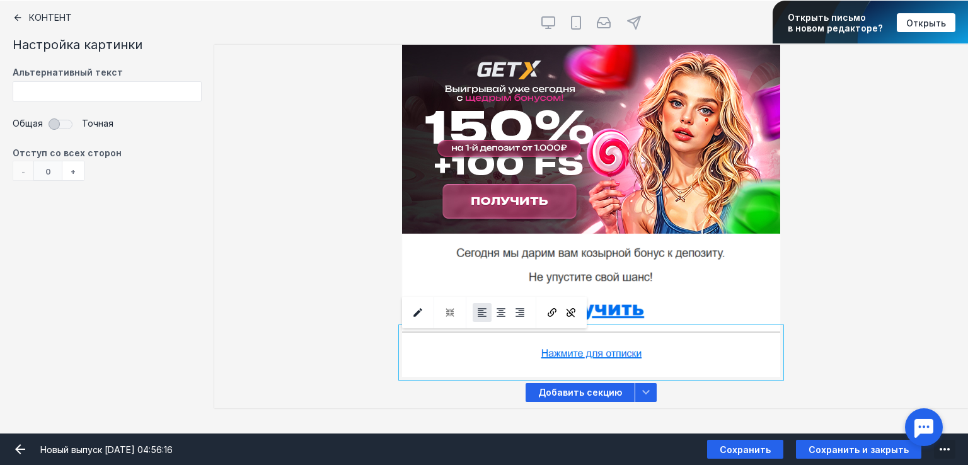
click at [949, 445] on icon "submit" at bounding box center [944, 449] width 15 height 15
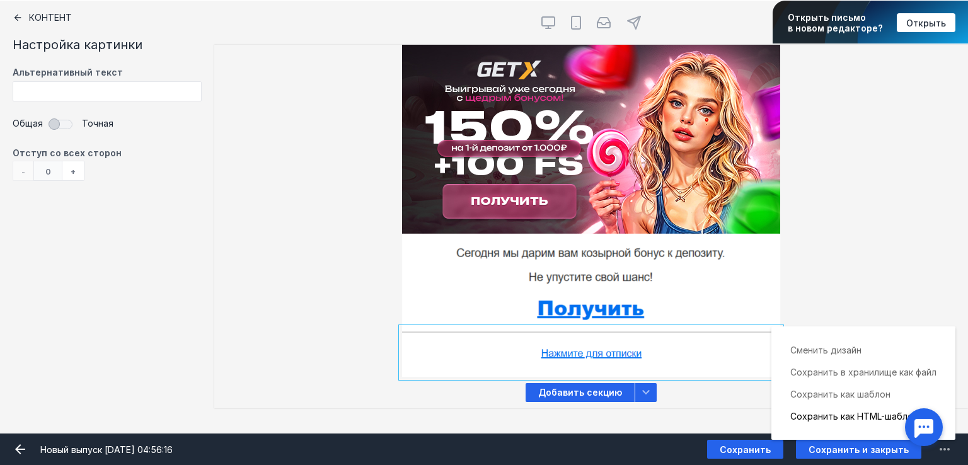
click at [832, 412] on div "Сохранить как HTML-шаблон" at bounding box center [863, 416] width 146 height 22
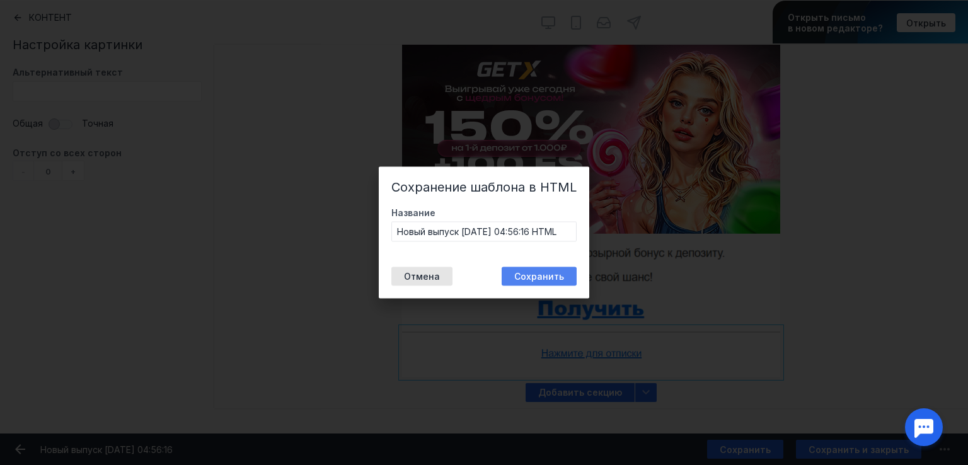
click at [531, 275] on button "Сохранить" at bounding box center [539, 276] width 75 height 19
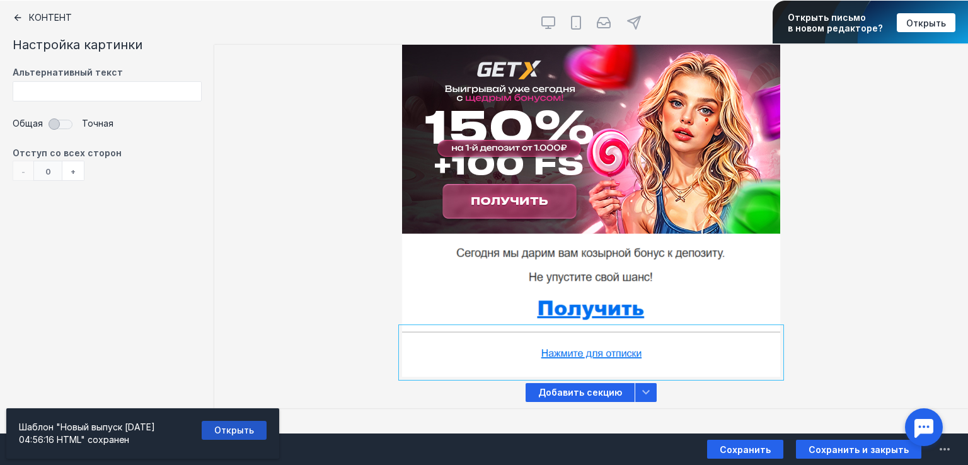
click at [258, 427] on link "Открыть" at bounding box center [234, 430] width 65 height 19
